Goal: Task Accomplishment & Management: Manage account settings

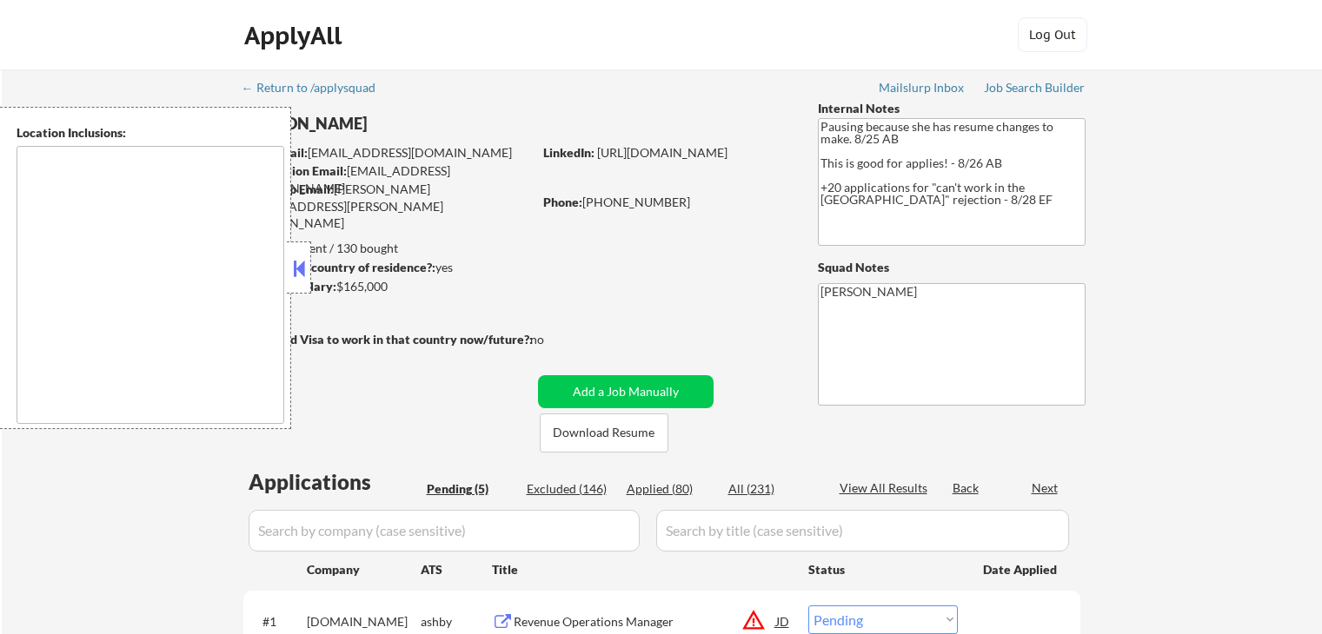
select select ""pending""
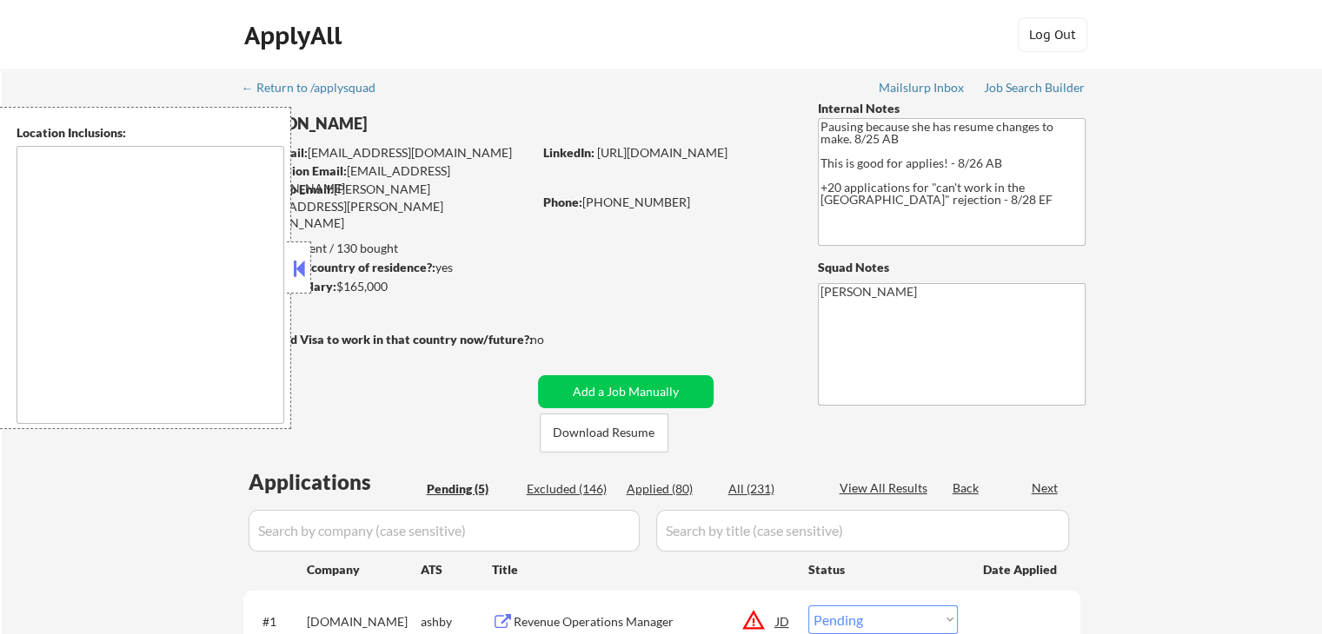
type textarea "[GEOGRAPHIC_DATA], [GEOGRAPHIC_DATA] [GEOGRAPHIC_DATA], [GEOGRAPHIC_DATA] [GEOG…"
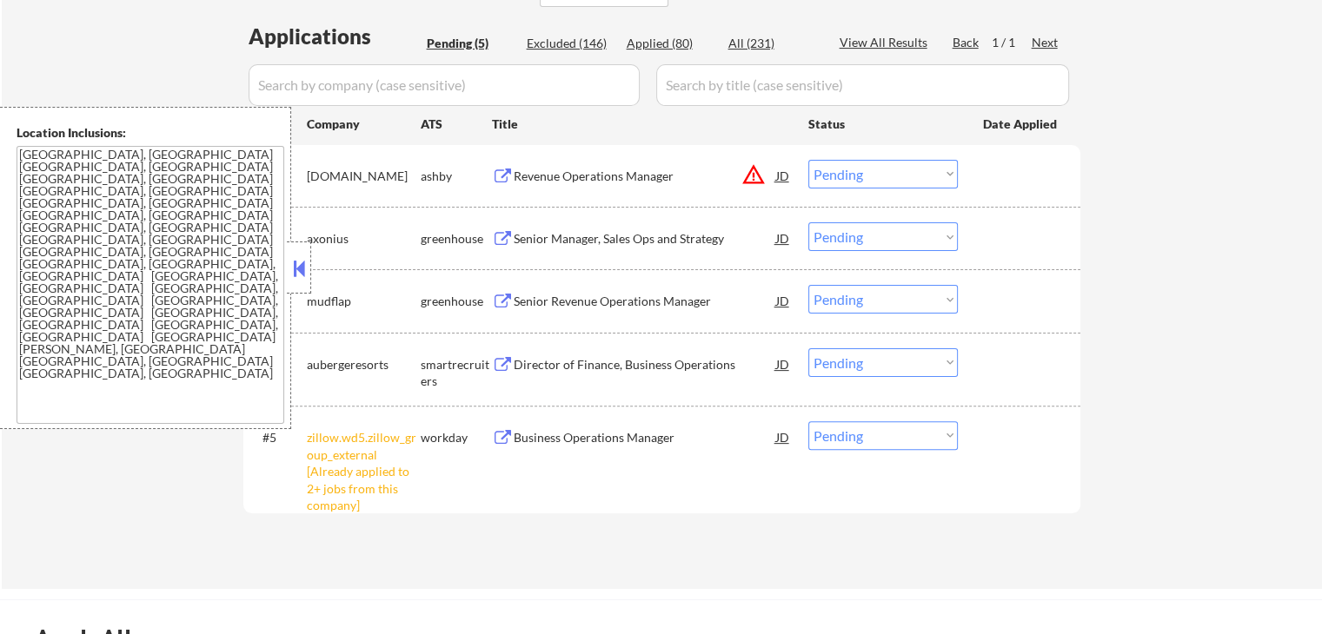
scroll to position [521, 0]
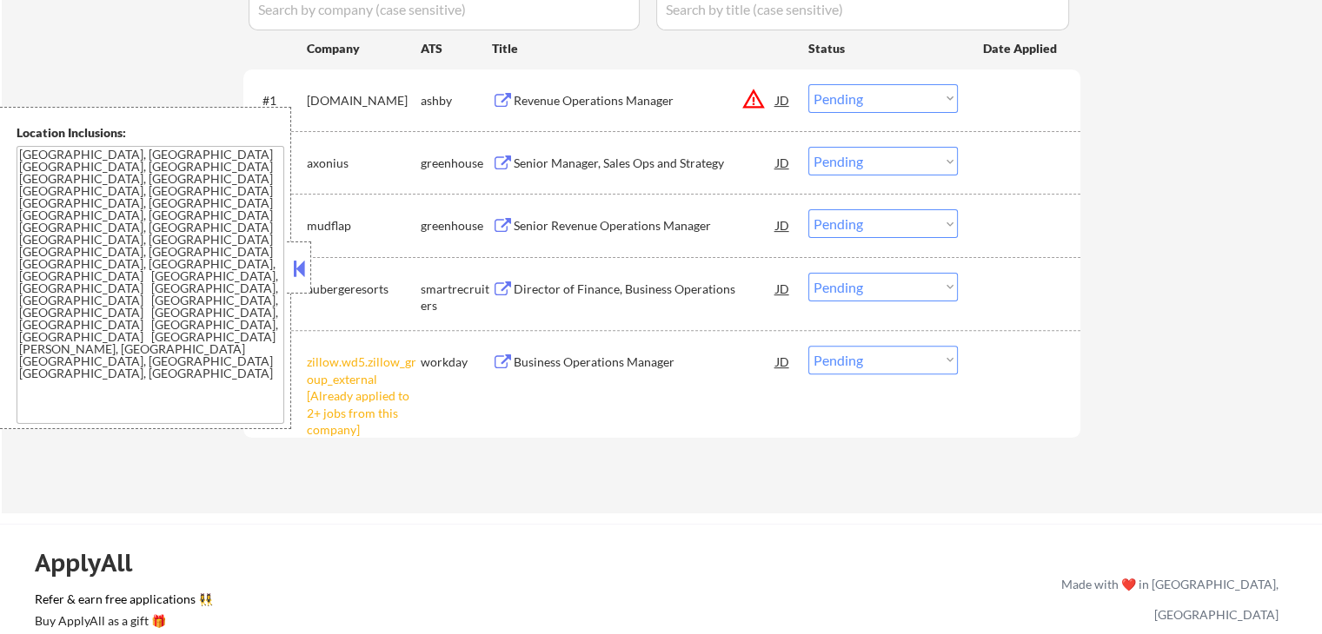
click at [873, 362] on select "Choose an option... Pending Applied Excluded (Questions) Excluded (Expired) Exc…" at bounding box center [882, 360] width 149 height 29
select select ""excluded__other_""
click at [808, 346] on select "Choose an option... Pending Applied Excluded (Questions) Excluded (Expired) Exc…" at bounding box center [882, 360] width 149 height 29
click at [750, 99] on button "warning_amber" at bounding box center [753, 99] width 24 height 24
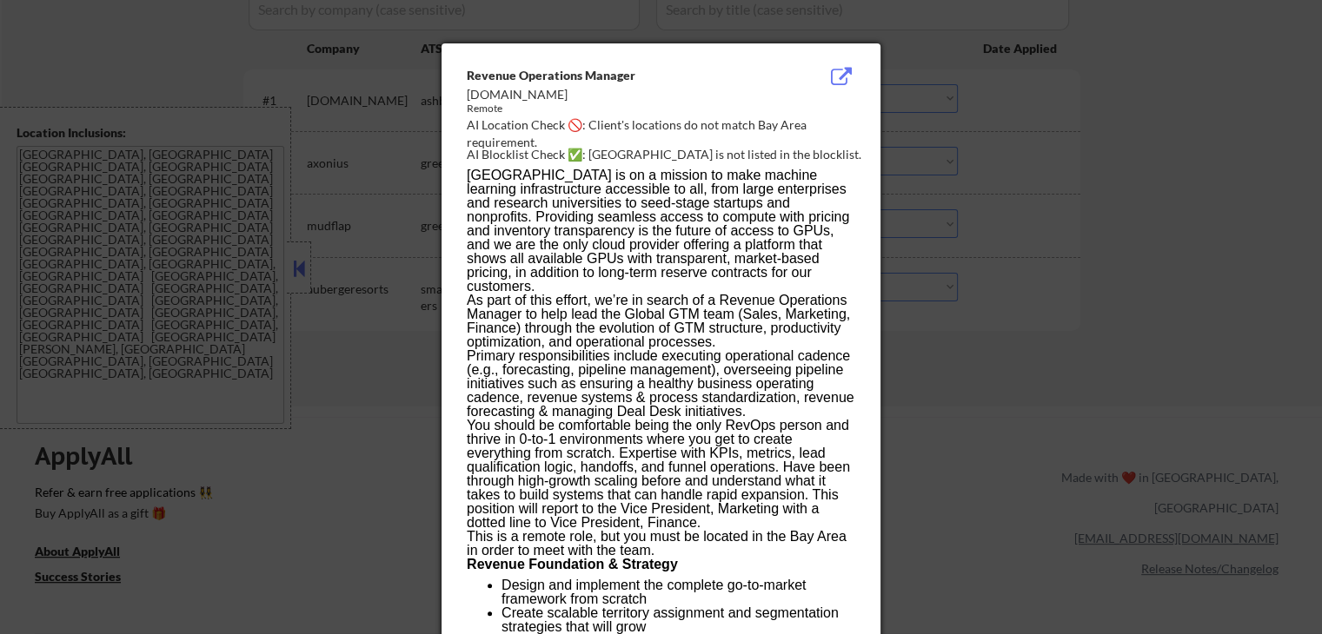
click at [1053, 158] on div at bounding box center [661, 317] width 1322 height 634
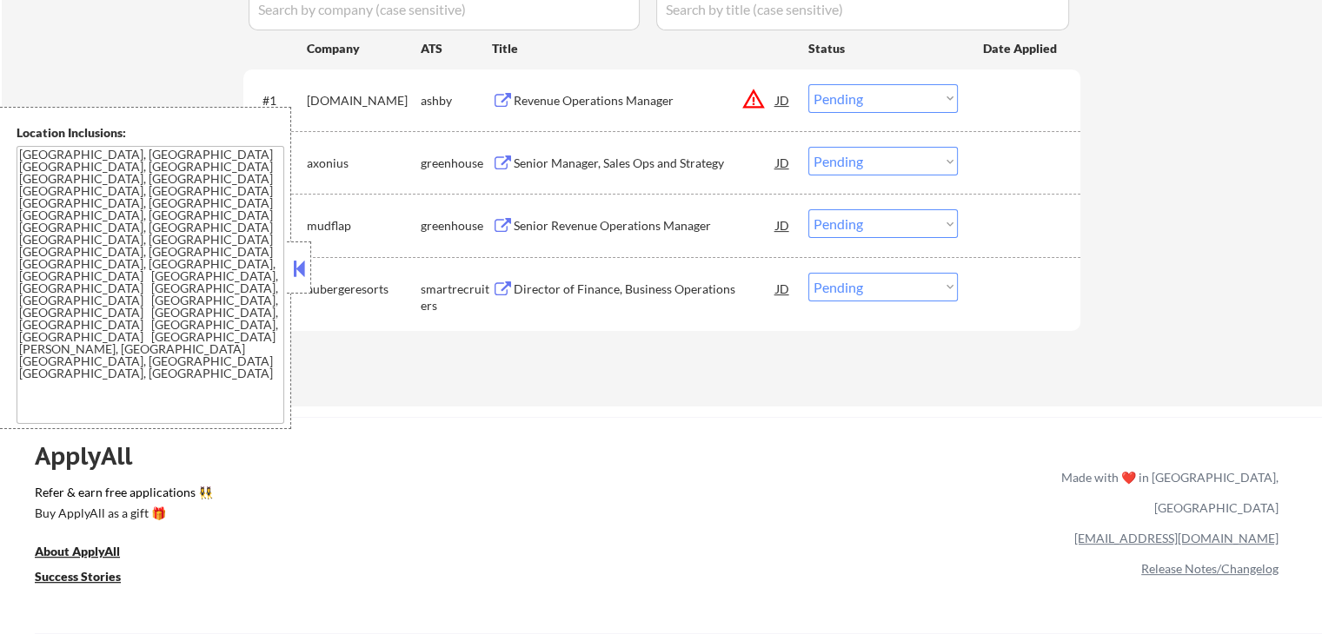
click at [921, 95] on select "Choose an option... Pending Applied Excluded (Questions) Excluded (Expired) Exc…" at bounding box center [882, 98] width 149 height 29
click at [808, 84] on select "Choose an option... Pending Applied Excluded (Questions) Excluded (Expired) Exc…" at bounding box center [882, 98] width 149 height 29
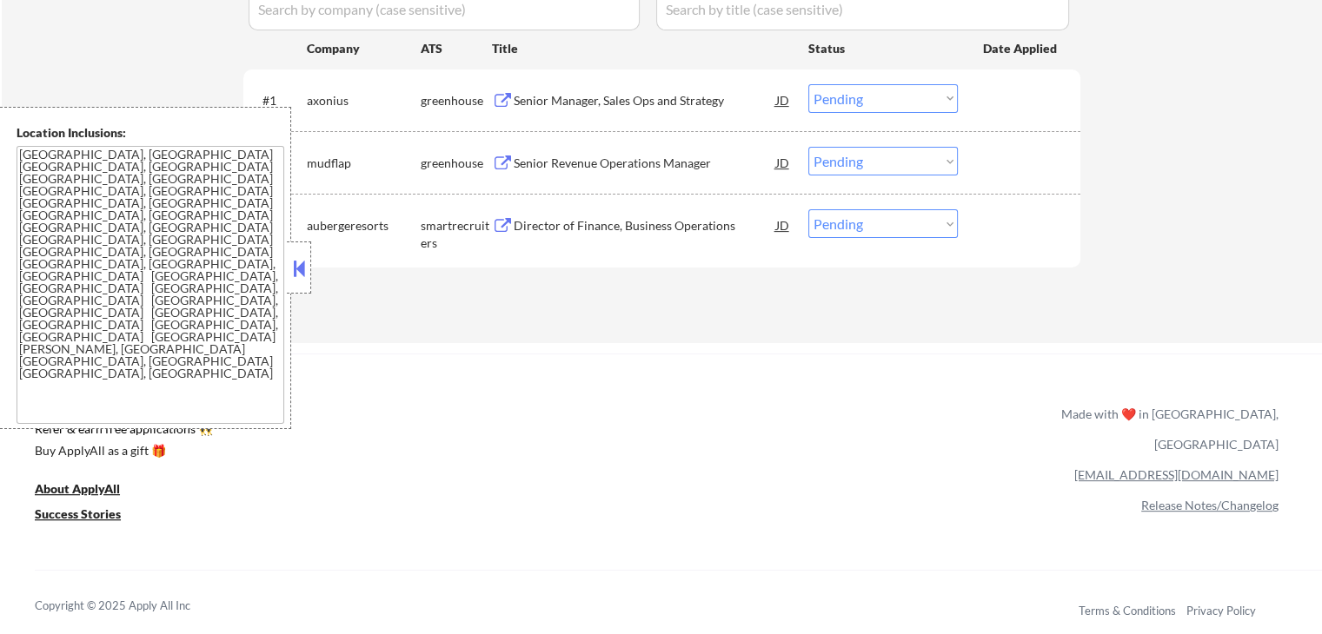
click at [622, 347] on div "← Return to /applysquad Mailslurp Inbox Job Search Builder [PERSON_NAME] User E…" at bounding box center [661, 357] width 1322 height 1756
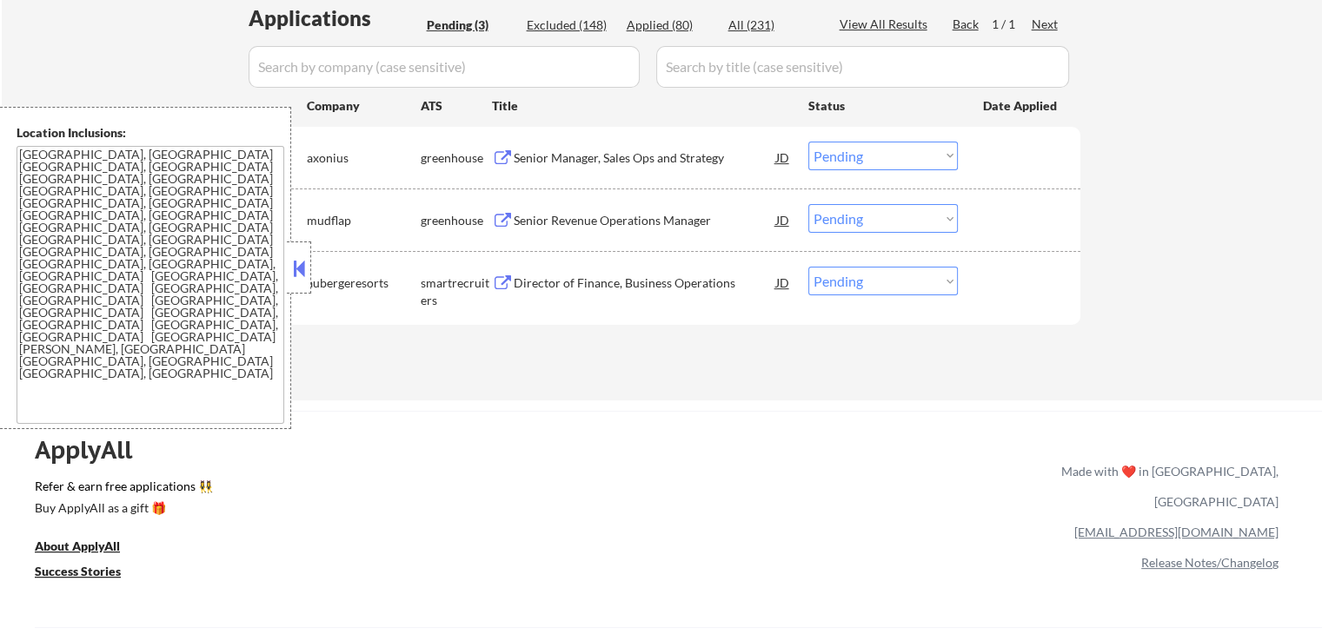
scroll to position [435, 0]
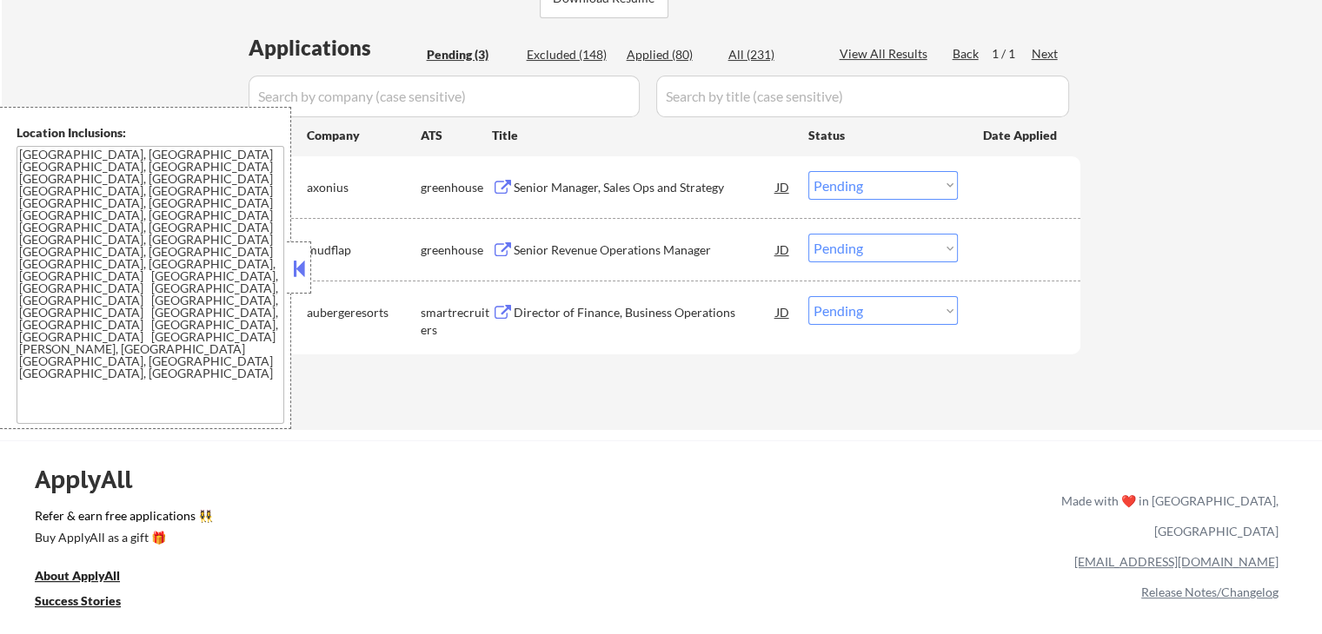
click at [490, 384] on div "Applications Pending (3) Excluded (148) Applied (80) All (231) View All Results…" at bounding box center [661, 215] width 837 height 364
drag, startPoint x: 497, startPoint y: 186, endPoint x: 501, endPoint y: 199, distance: 13.7
click at [499, 197] on div "Senior Manager, Sales Ops and Strategy JD warning_amber" at bounding box center [642, 186] width 300 height 31
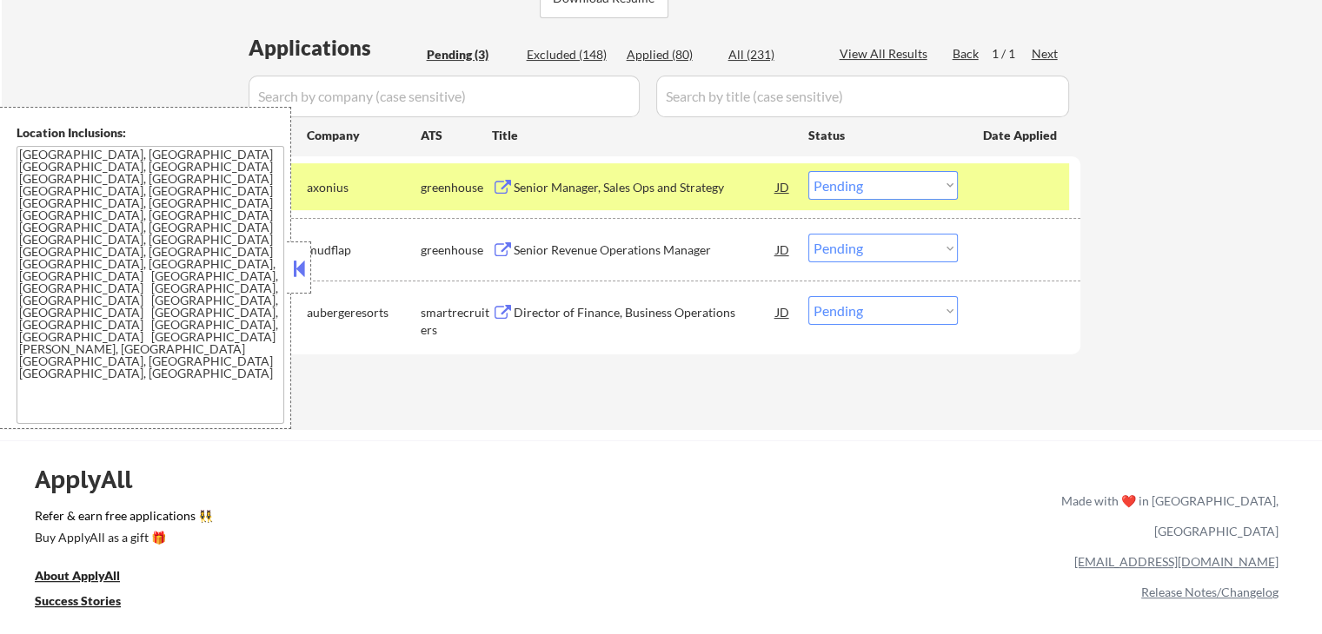
click at [863, 191] on select "Choose an option... Pending Applied Excluded (Questions) Excluded (Expired) Exc…" at bounding box center [882, 185] width 149 height 29
click at [808, 171] on select "Choose an option... Pending Applied Excluded (Questions) Excluded (Expired) Exc…" at bounding box center [882, 185] width 149 height 29
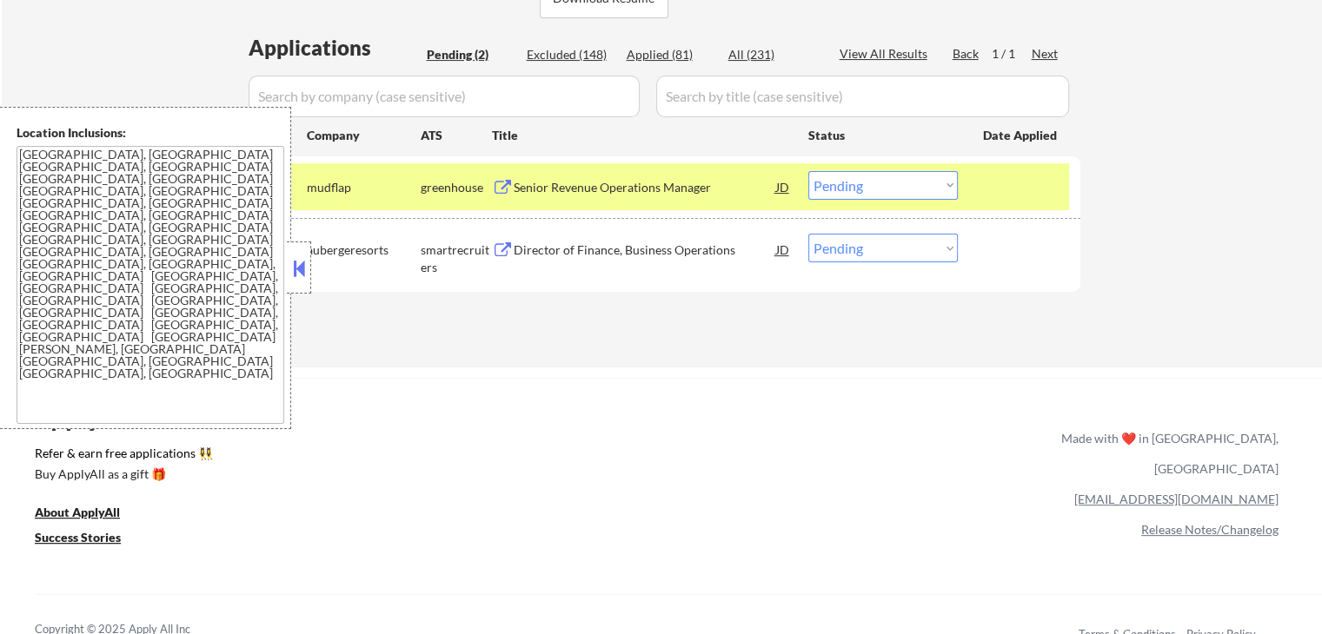
click at [497, 187] on button at bounding box center [503, 188] width 22 height 17
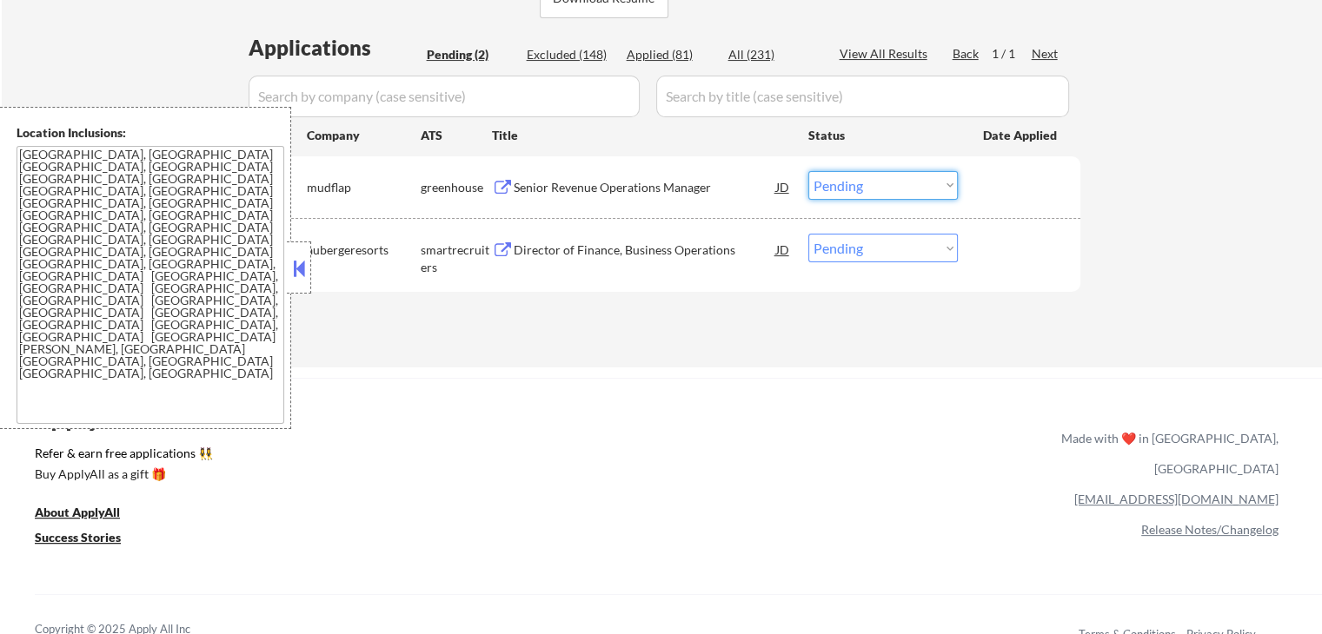
click at [846, 189] on select "Choose an option... Pending Applied Excluded (Questions) Excluded (Expired) Exc…" at bounding box center [882, 185] width 149 height 29
click at [808, 171] on select "Choose an option... Pending Applied Excluded (Questions) Excluded (Expired) Exc…" at bounding box center [882, 185] width 149 height 29
click at [506, 246] on button at bounding box center [503, 250] width 22 height 17
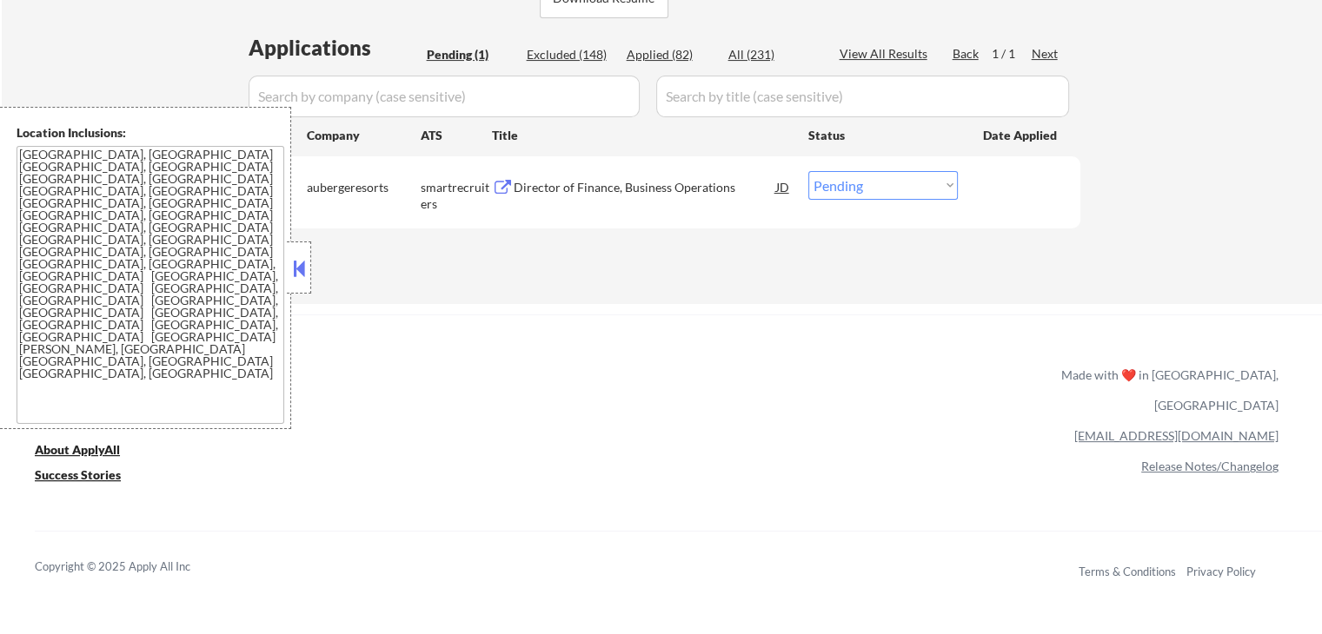
click at [865, 183] on select "Choose an option... Pending Applied Excluded (Questions) Excluded (Expired) Exc…" at bounding box center [882, 185] width 149 height 29
select select ""applied""
click at [808, 171] on select "Choose an option... Pending Applied Excluded (Questions) Excluded (Expired) Exc…" at bounding box center [882, 185] width 149 height 29
click at [614, 371] on div "ApplyAll Refer & earn free applications 👯‍♀️ Buy ApplyAll as a gift 🎁 About App…" at bounding box center [661, 465] width 1322 height 276
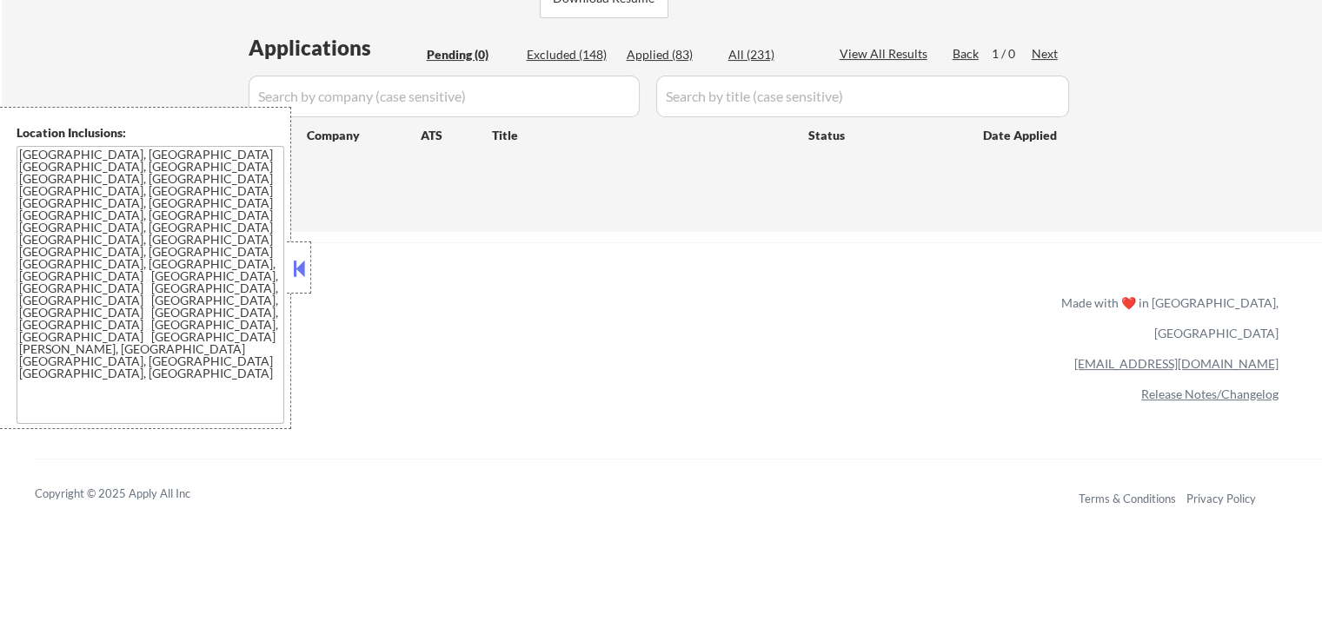
click at [832, 267] on div "ApplyAll Refer & earn free applications 👯‍♀️ Buy ApplyAll as a gift 🎁 About App…" at bounding box center [661, 393] width 1322 height 276
